Goal: Communication & Community: Connect with others

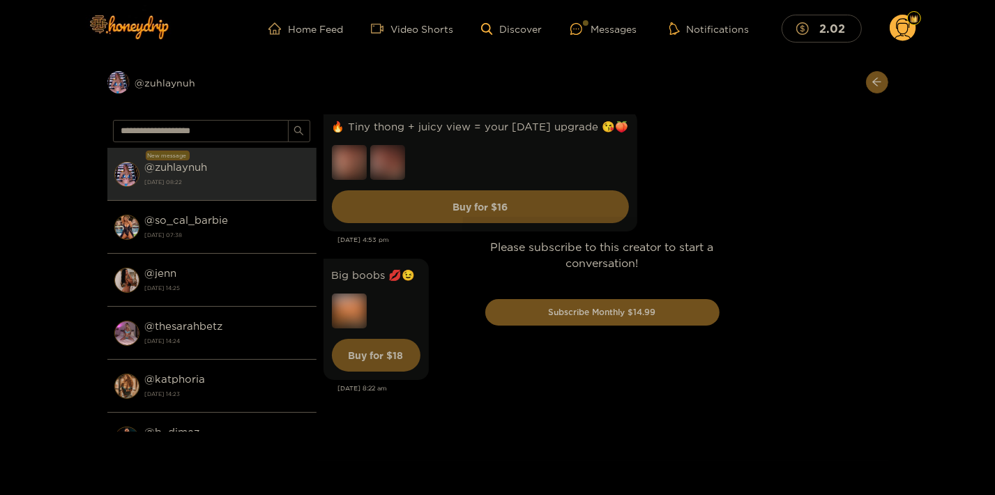
scroll to position [3894, 0]
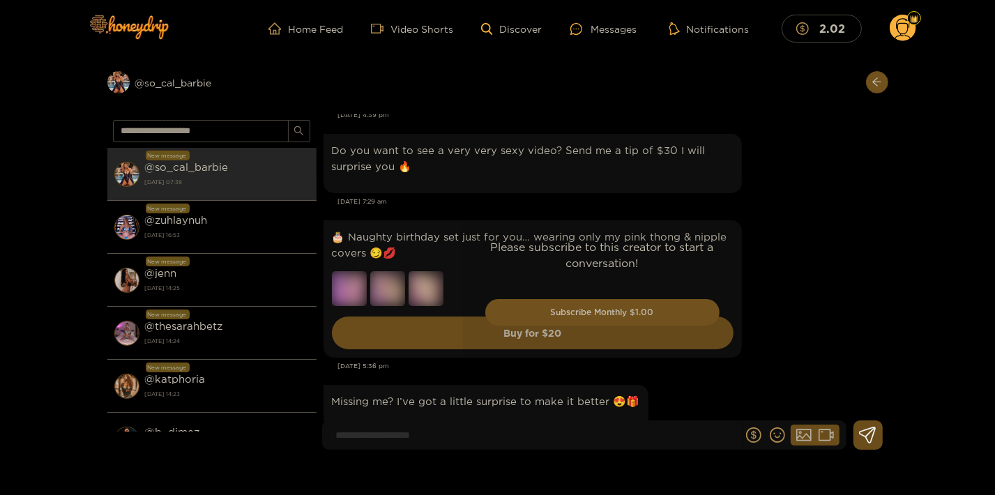
scroll to position [2444, 0]
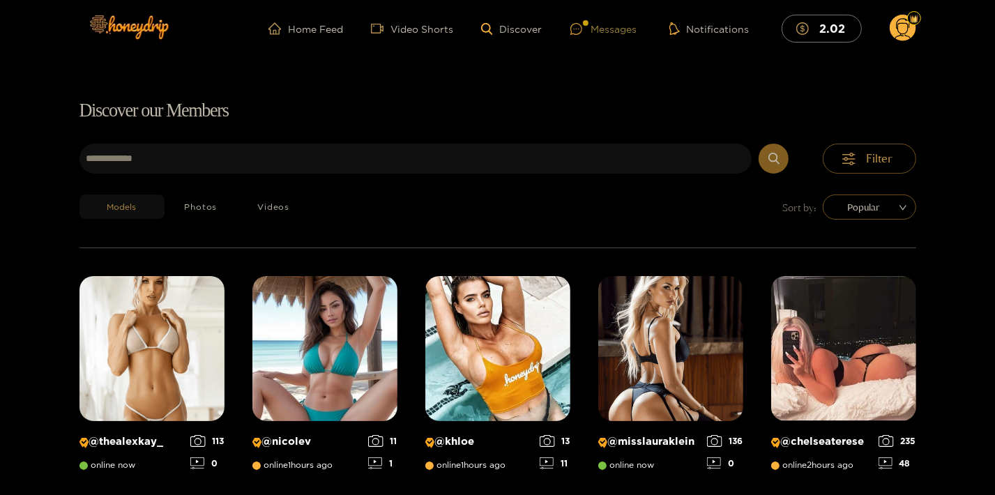
click at [582, 26] on icon at bounding box center [577, 29] width 12 height 12
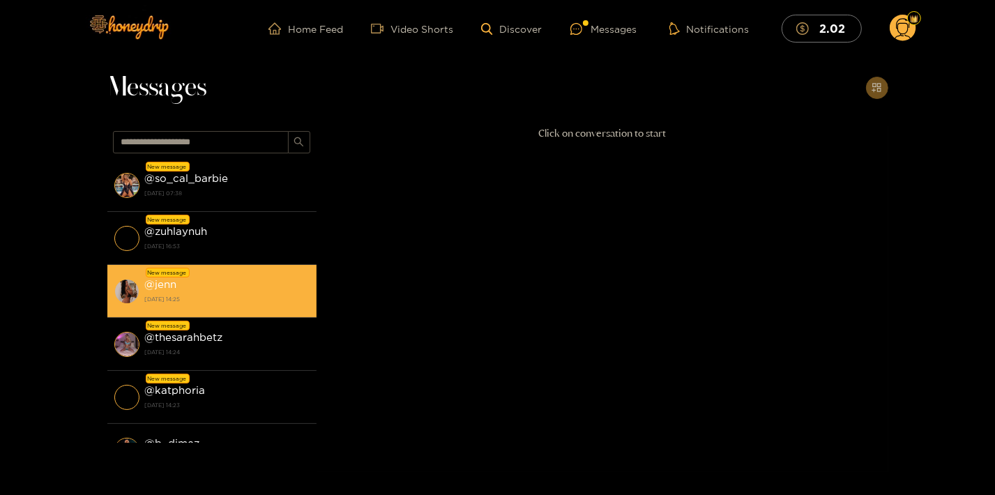
click at [205, 292] on div "@ jenn 18 August 2025 14:25" at bounding box center [227, 291] width 165 height 31
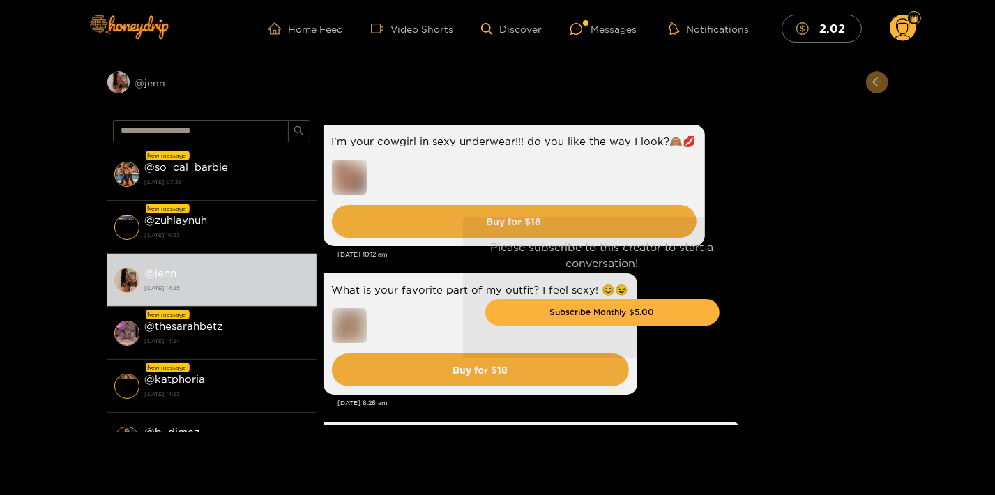
scroll to position [3549, 0]
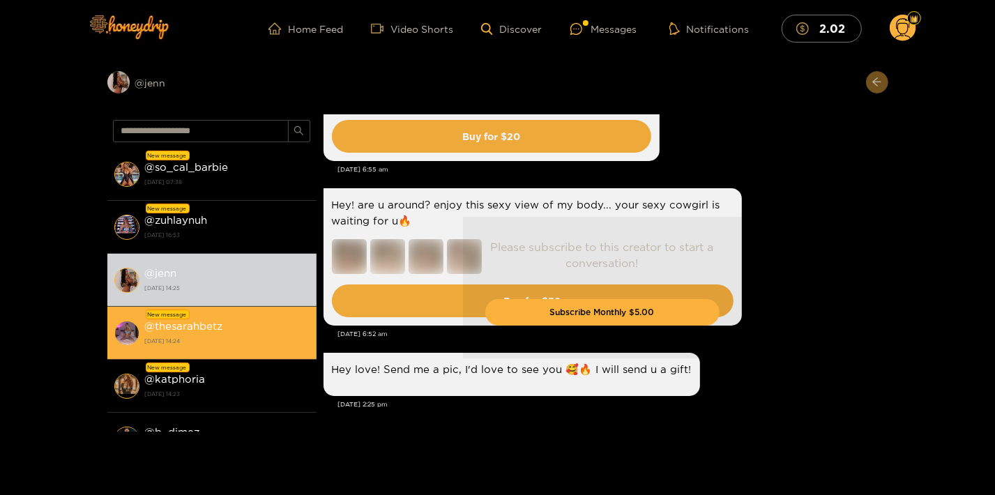
click at [239, 326] on div "@ thesarahbetz 18 August 2025 14:24" at bounding box center [227, 332] width 165 height 31
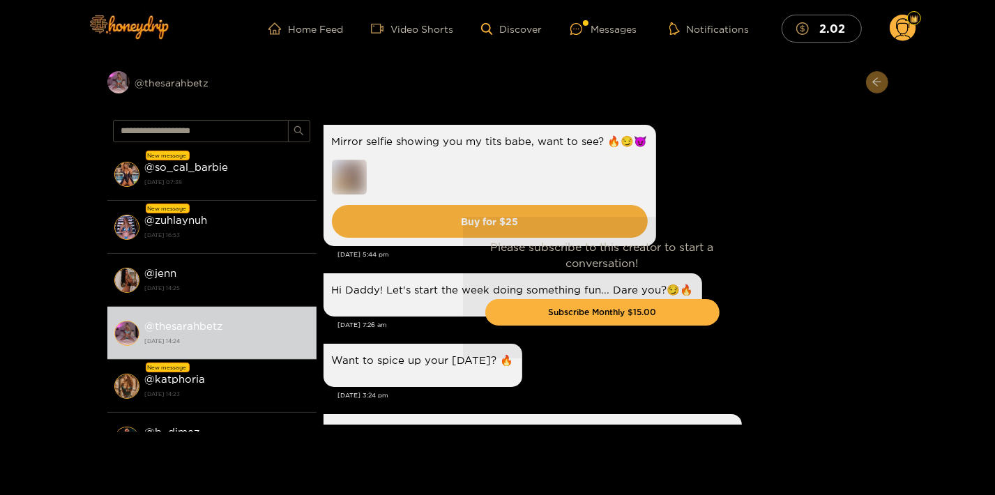
scroll to position [1812, 0]
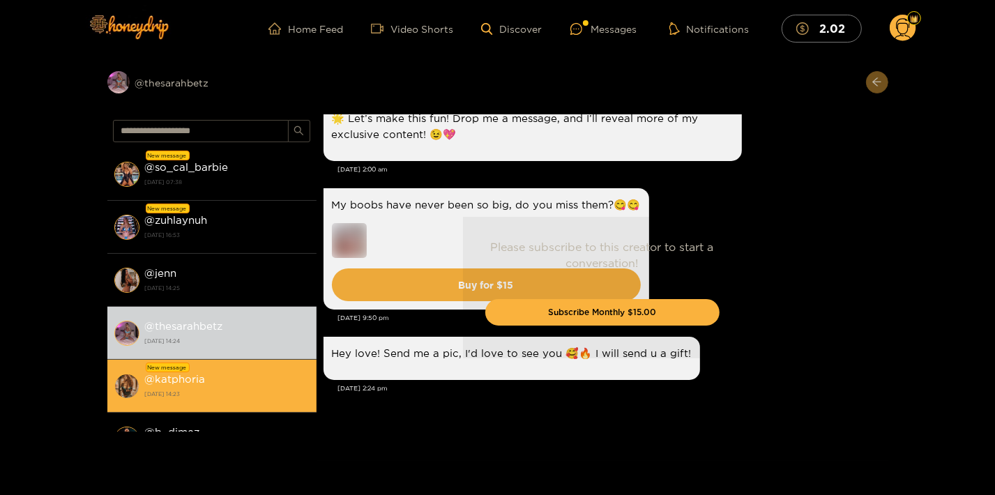
click at [163, 370] on div "New message" at bounding box center [168, 368] width 44 height 10
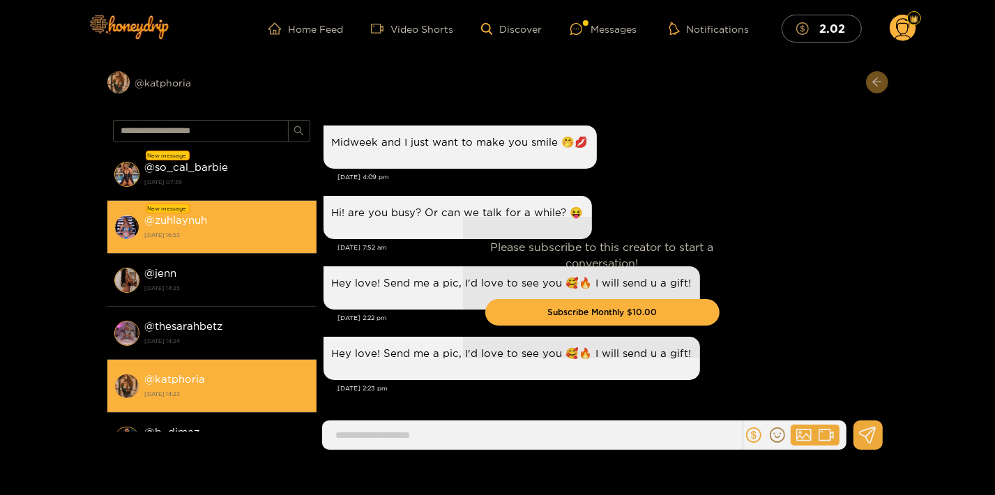
click at [234, 230] on strong "[DATE] 16:53" at bounding box center [227, 235] width 165 height 13
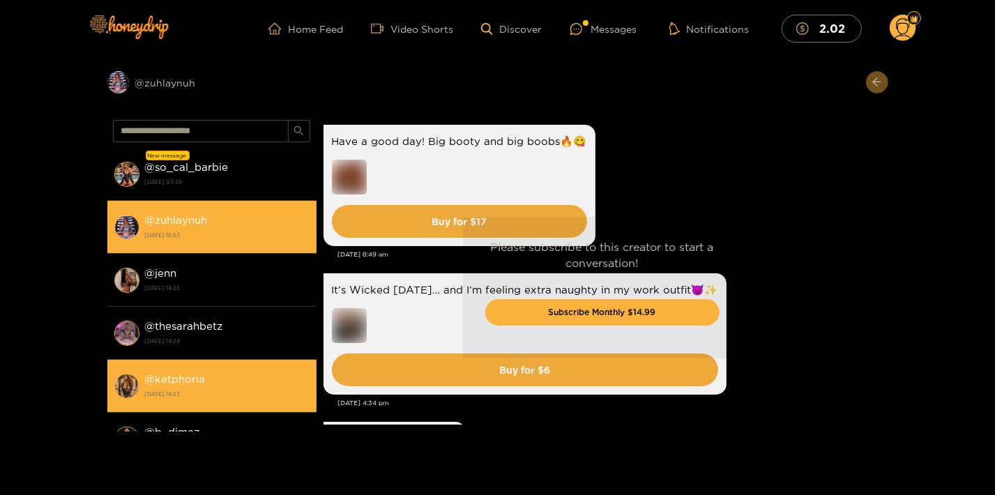
scroll to position [3480, 0]
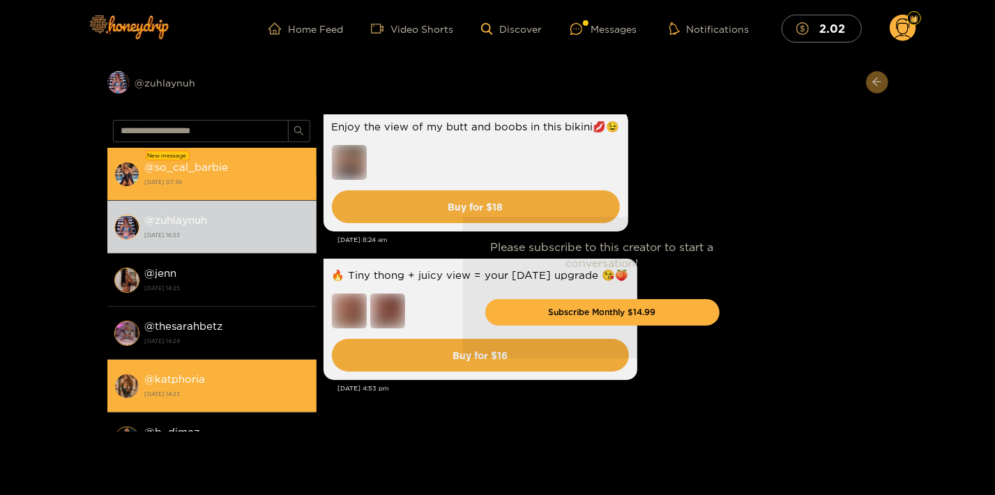
click at [225, 180] on strong "[DATE] 07:38" at bounding box center [227, 182] width 165 height 13
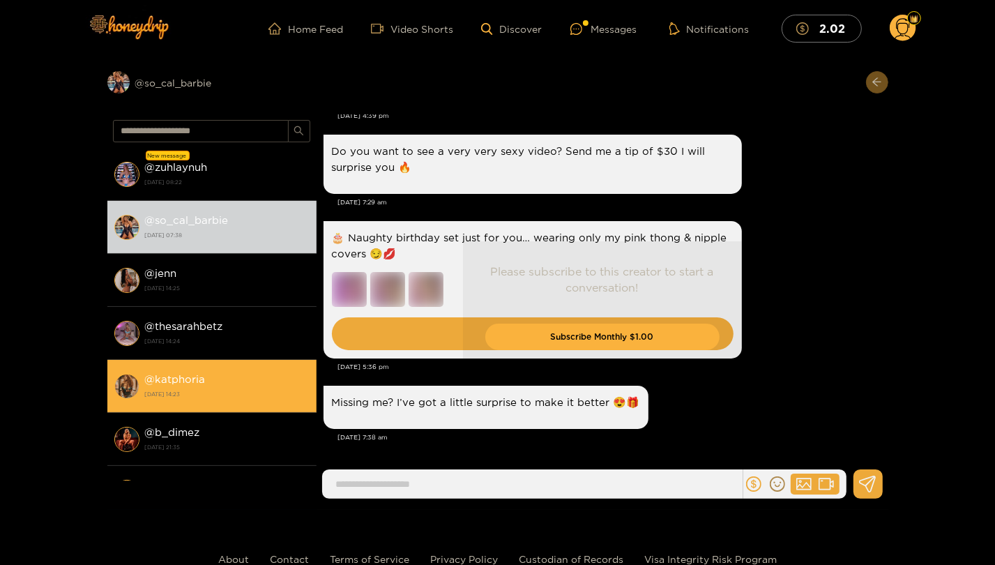
scroll to position [2090, 0]
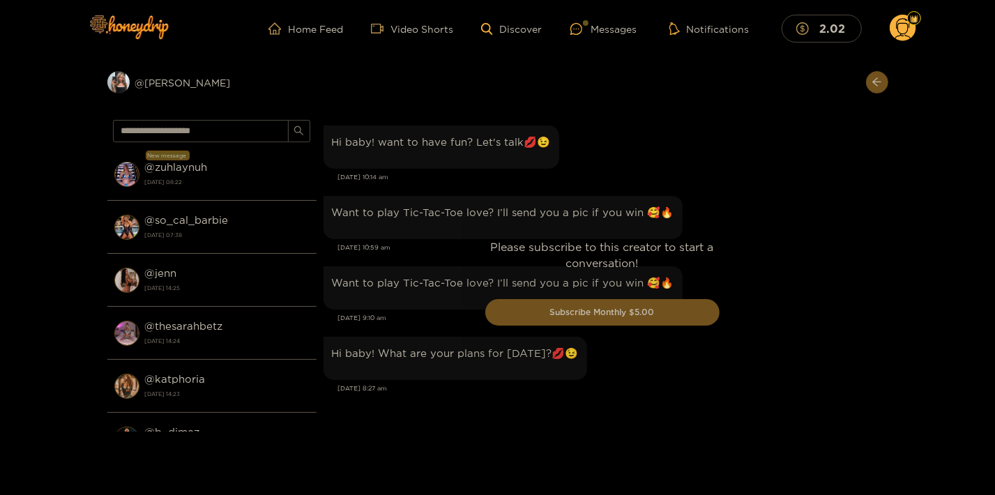
scroll to position [1446, 0]
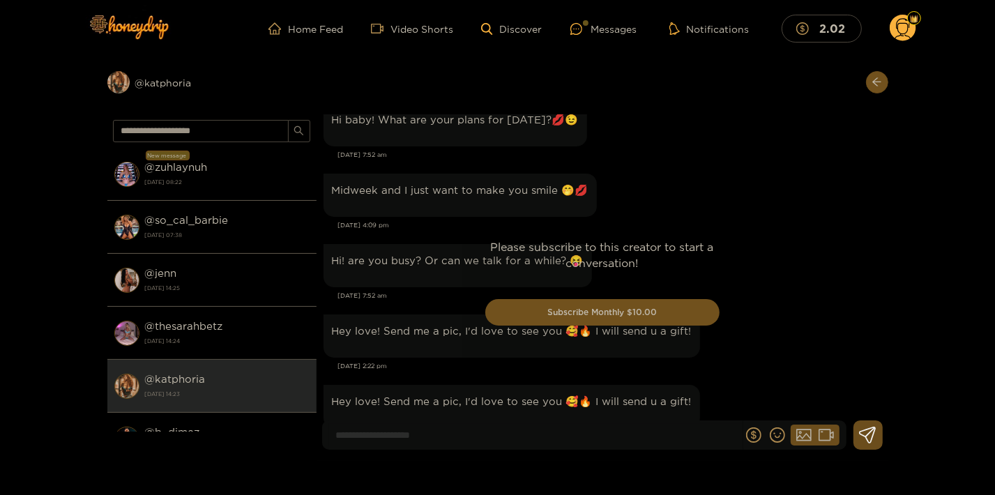
scroll to position [1722, 0]
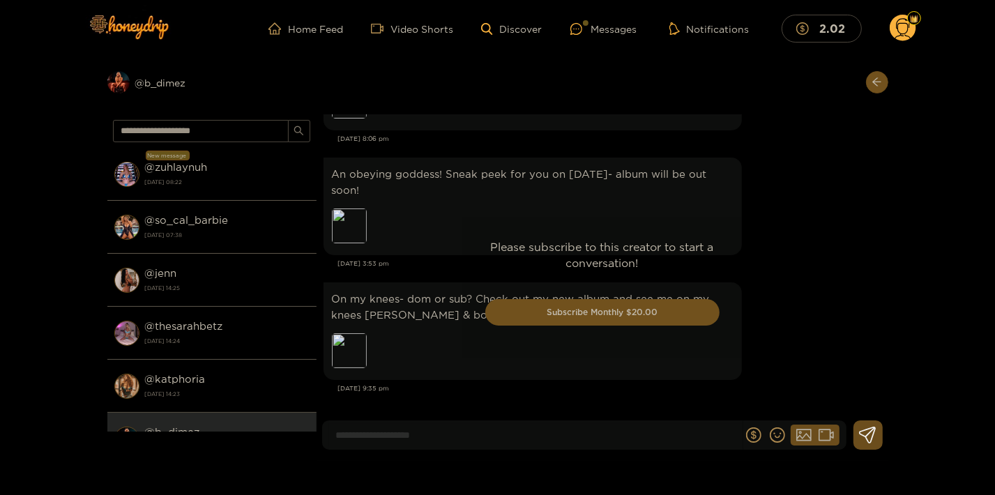
scroll to position [2829, 0]
